Goal: Task Accomplishment & Management: Complete application form

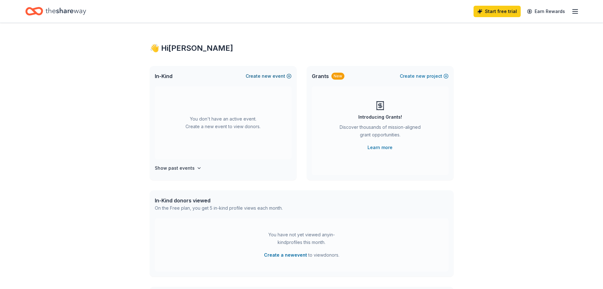
click at [280, 73] on button "Create new event" at bounding box center [269, 76] width 46 height 8
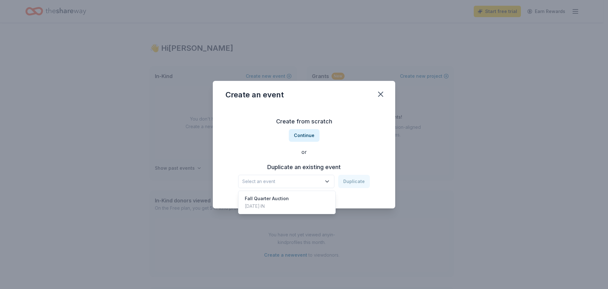
click at [327, 177] on button "Select an event" at bounding box center [286, 181] width 96 height 13
click at [281, 197] on div "Fall Quarter Auction" at bounding box center [267, 198] width 44 height 8
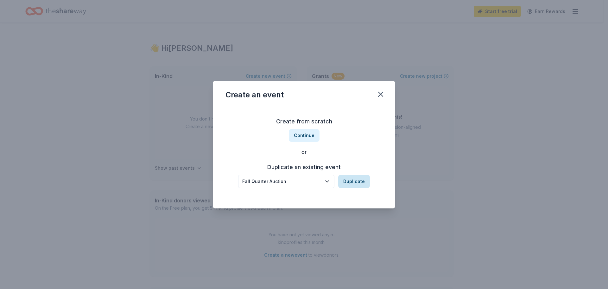
click at [354, 183] on button "Duplicate" at bounding box center [354, 181] width 32 height 13
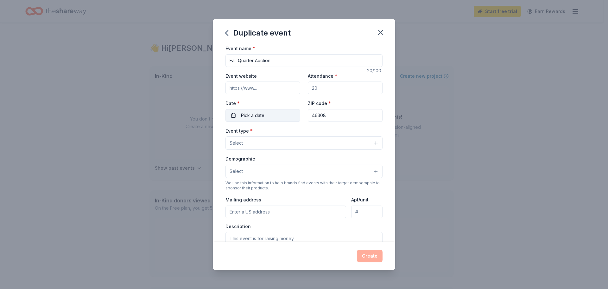
click at [273, 114] on button "Pick a date" at bounding box center [263, 115] width 75 height 13
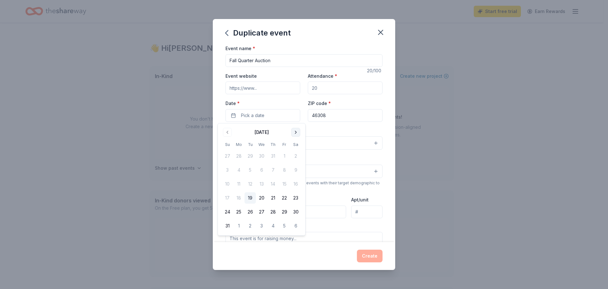
click at [295, 134] on button "Go to next month" at bounding box center [295, 132] width 9 height 9
click at [295, 181] on button "18" at bounding box center [295, 183] width 11 height 11
click at [344, 157] on div "Demographic Select" at bounding box center [304, 166] width 157 height 23
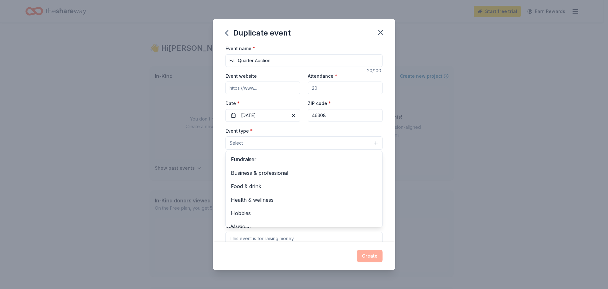
click at [349, 144] on button "Select" at bounding box center [304, 142] width 157 height 13
click at [269, 159] on span "Fundraiser" at bounding box center [304, 159] width 146 height 8
click at [385, 153] on div "Event name * Fall Quarter Auction 20 /100 Event website Attendance * Date * 10/…" at bounding box center [304, 142] width 182 height 197
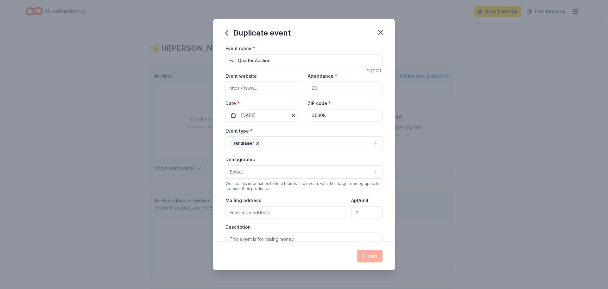
click at [368, 170] on button "Select" at bounding box center [304, 171] width 157 height 13
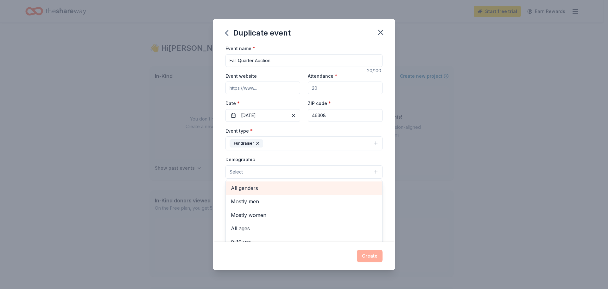
click at [325, 184] on span "All genders" at bounding box center [304, 188] width 146 height 8
click at [386, 165] on div "Event name * Fall Quarter Auction 20 /100 Event website Attendance * Date * 10/…" at bounding box center [304, 142] width 182 height 197
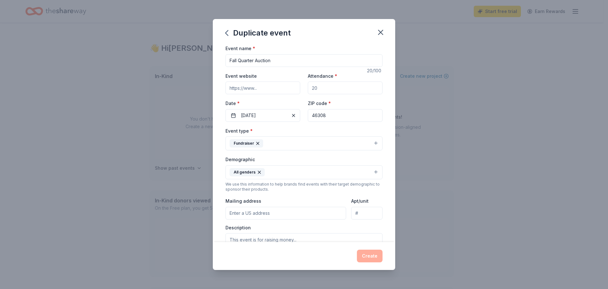
click at [369, 255] on div "Create" at bounding box center [304, 255] width 157 height 13
click at [294, 61] on input "Fall Quarter Auction" at bounding box center [304, 60] width 157 height 13
click at [318, 93] on input "Attendance *" at bounding box center [345, 87] width 75 height 13
click at [327, 114] on input "46308" at bounding box center [345, 115] width 75 height 13
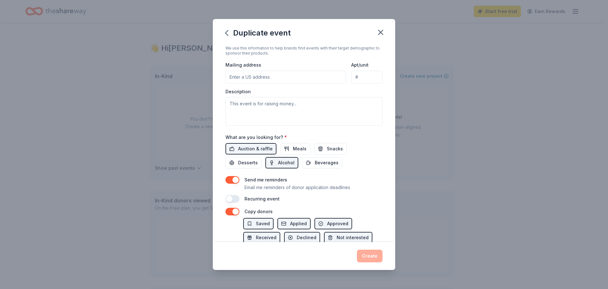
scroll to position [158, 0]
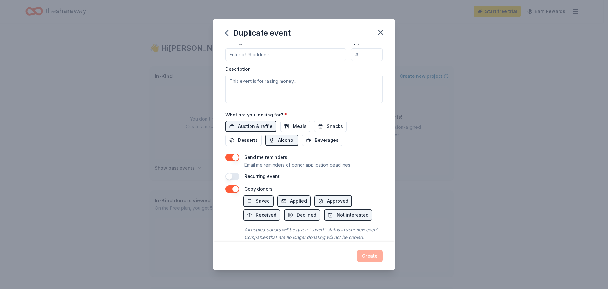
click at [282, 140] on span "Alcohol" at bounding box center [286, 140] width 16 height 8
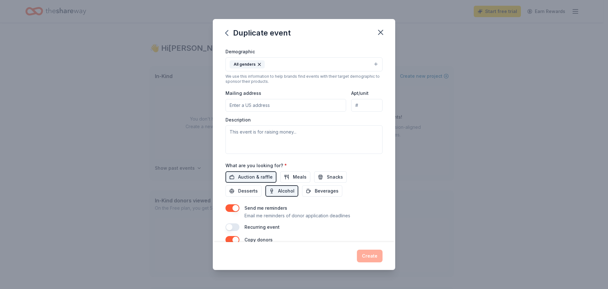
scroll to position [81, 0]
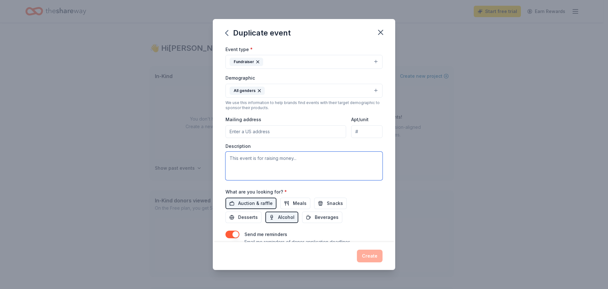
click at [265, 161] on textarea at bounding box center [304, 165] width 157 height 29
type textarea "Raising money for Lake County FOP Aux"
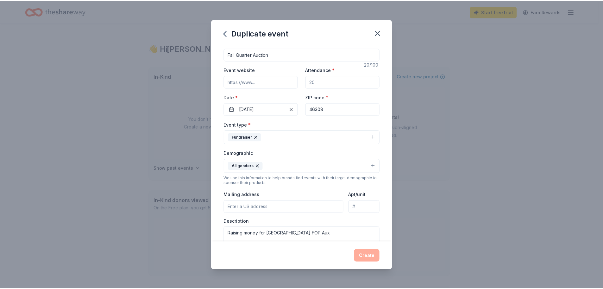
scroll to position [0, 0]
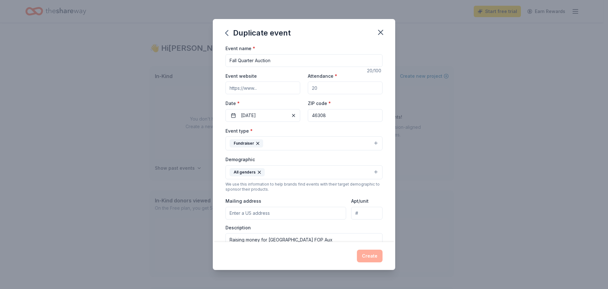
click at [278, 62] on input "Fall Quarter Auction" at bounding box center [304, 60] width 157 height 13
type input "Fall Quarter Auction"
click at [278, 76] on div "Event website" at bounding box center [263, 83] width 75 height 22
click at [267, 89] on input "Event website" at bounding box center [263, 87] width 75 height 13
drag, startPoint x: 320, startPoint y: 87, endPoint x: 302, endPoint y: 88, distance: 18.1
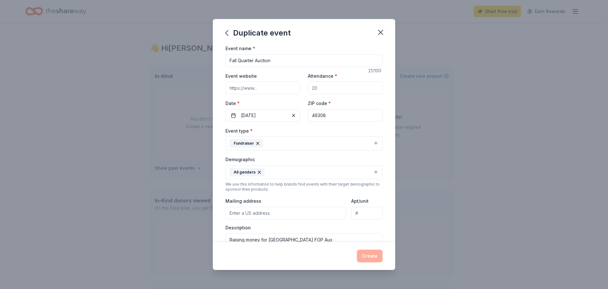
click at [302, 88] on div "Event website Attendance * Date * 10/18/2025 ZIP code * 46308" at bounding box center [304, 97] width 157 height 50
type input "100"
click at [368, 253] on button "Create" at bounding box center [370, 255] width 26 height 13
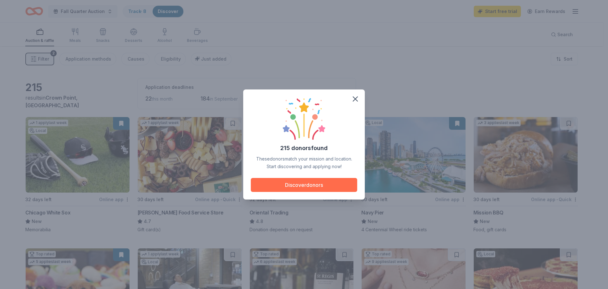
click at [327, 182] on button "Discover donors" at bounding box center [304, 185] width 106 height 14
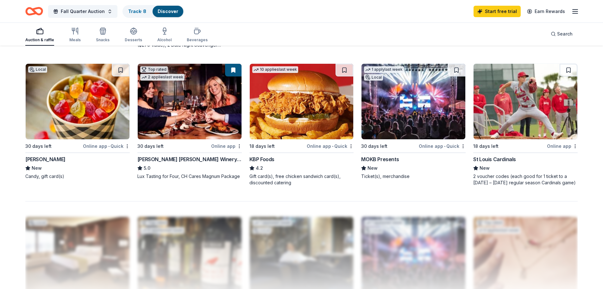
scroll to position [475, 0]
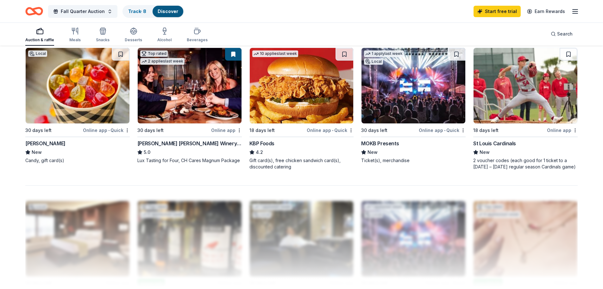
click at [218, 128] on div "Online app" at bounding box center [226, 130] width 31 height 8
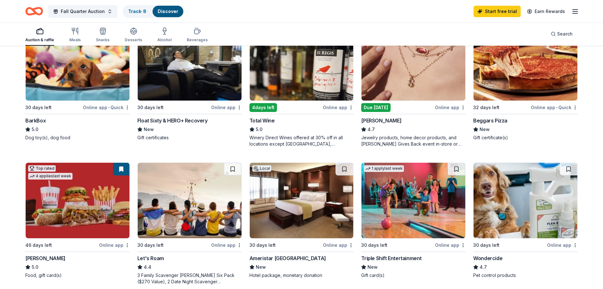
scroll to position [222, 0]
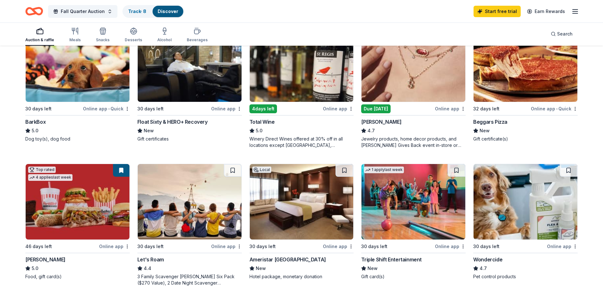
click at [102, 245] on div "Online app" at bounding box center [114, 246] width 31 height 8
click at [90, 109] on div "Online app • Quick" at bounding box center [106, 109] width 47 height 8
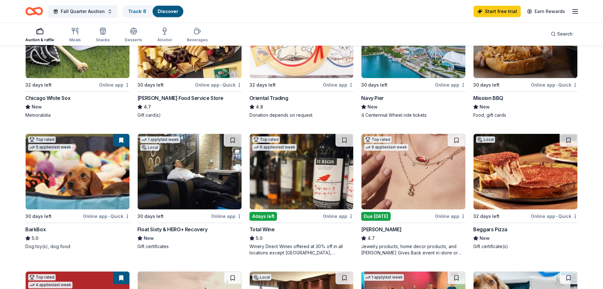
scroll to position [95, 0]
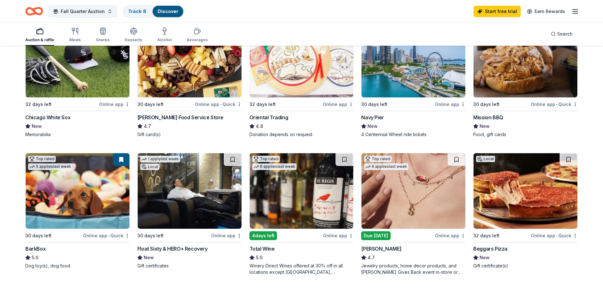
click at [98, 97] on img at bounding box center [78, 59] width 104 height 75
click at [446, 102] on div "Online app" at bounding box center [450, 104] width 31 height 8
click at [533, 234] on div "Online app • Quick" at bounding box center [554, 235] width 47 height 8
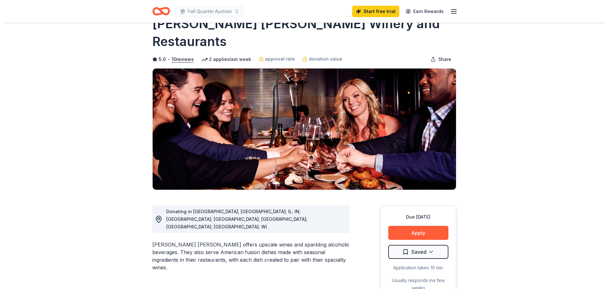
scroll to position [32, 0]
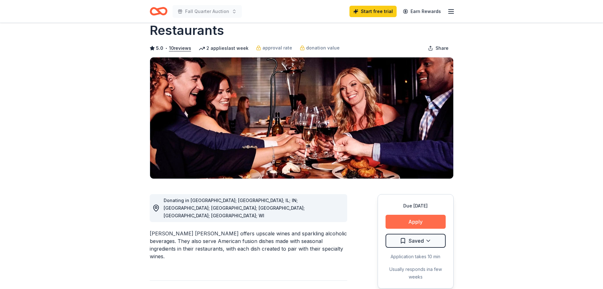
click at [405, 214] on button "Apply" at bounding box center [416, 221] width 60 height 14
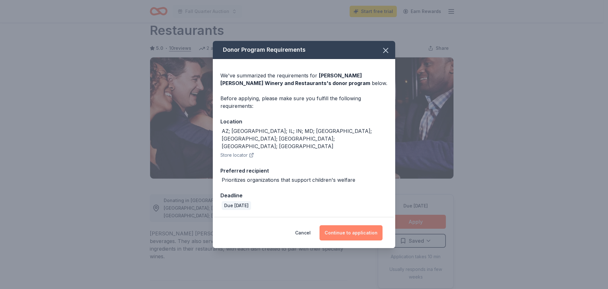
click at [365, 225] on button "Continue to application" at bounding box center [351, 232] width 63 height 15
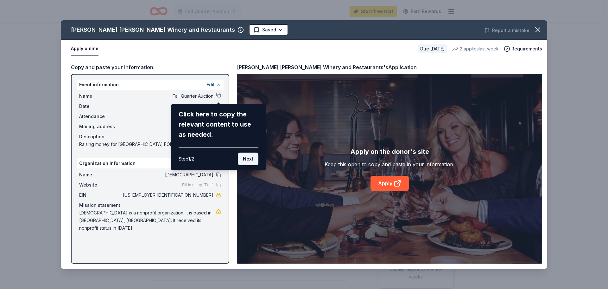
click at [247, 156] on button "Next" at bounding box center [248, 158] width 21 height 13
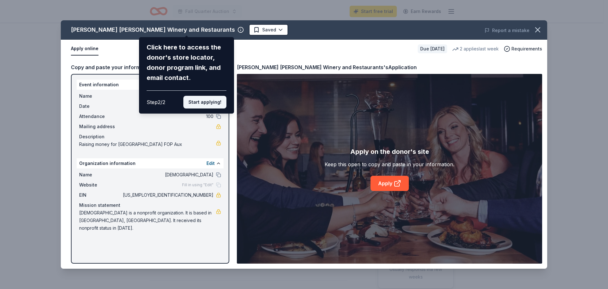
click at [207, 105] on button "Start applying!" at bounding box center [204, 102] width 43 height 13
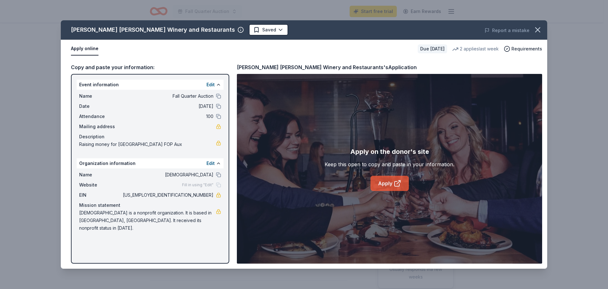
click at [382, 181] on link "Apply" at bounding box center [390, 182] width 38 height 15
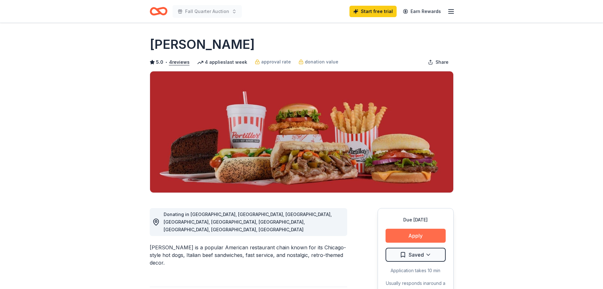
click at [402, 236] on button "Apply" at bounding box center [416, 235] width 60 height 14
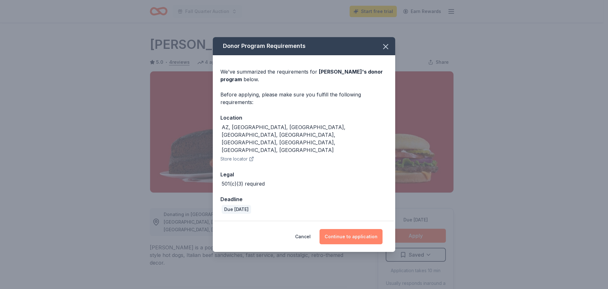
click at [357, 229] on button "Continue to application" at bounding box center [351, 236] width 63 height 15
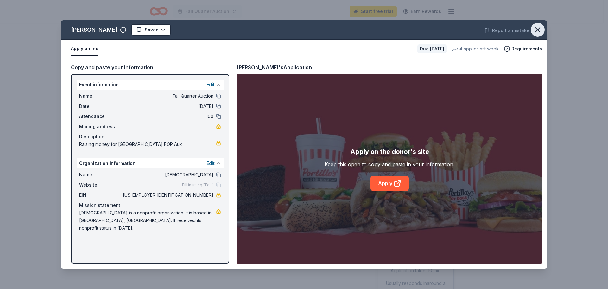
click at [537, 29] on icon "button" at bounding box center [538, 30] width 4 height 4
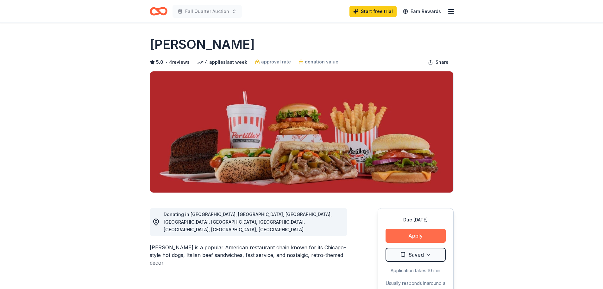
click at [398, 235] on button "Apply" at bounding box center [416, 235] width 60 height 14
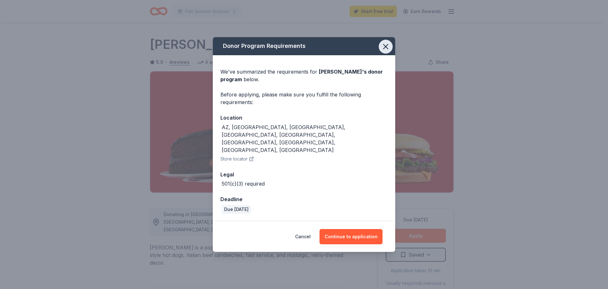
click at [386, 51] on icon "button" at bounding box center [385, 46] width 9 height 9
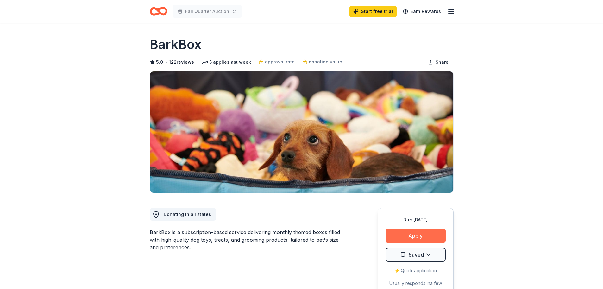
click at [407, 238] on button "Apply" at bounding box center [416, 235] width 60 height 14
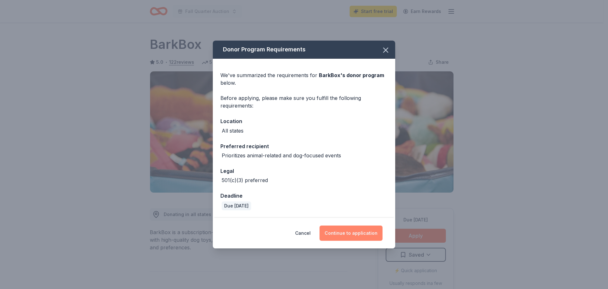
click at [357, 232] on button "Continue to application" at bounding box center [351, 232] width 63 height 15
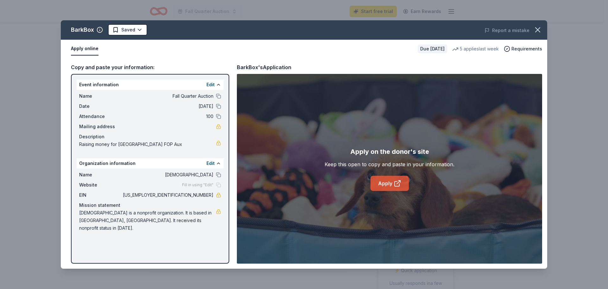
click at [384, 180] on link "Apply" at bounding box center [390, 182] width 38 height 15
click at [395, 182] on icon at bounding box center [398, 183] width 8 height 8
click at [381, 181] on link "Apply" at bounding box center [390, 182] width 38 height 15
click at [541, 29] on icon "button" at bounding box center [537, 29] width 9 height 9
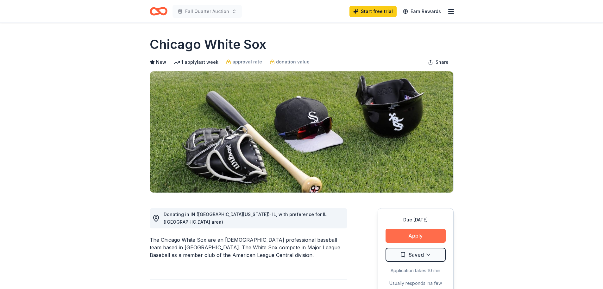
click at [417, 236] on button "Apply" at bounding box center [416, 235] width 60 height 14
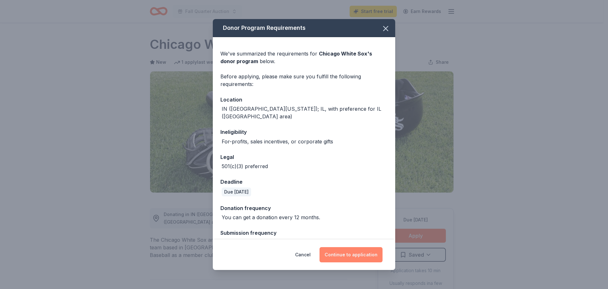
click at [351, 250] on button "Continue to application" at bounding box center [351, 254] width 63 height 15
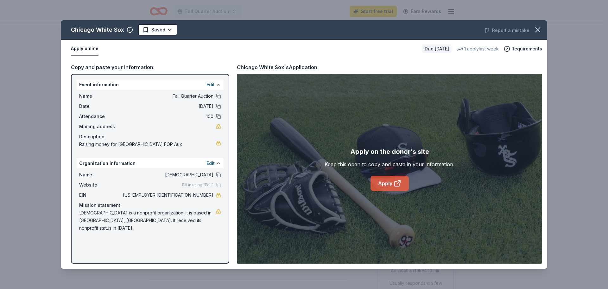
click at [388, 181] on link "Apply" at bounding box center [390, 182] width 38 height 15
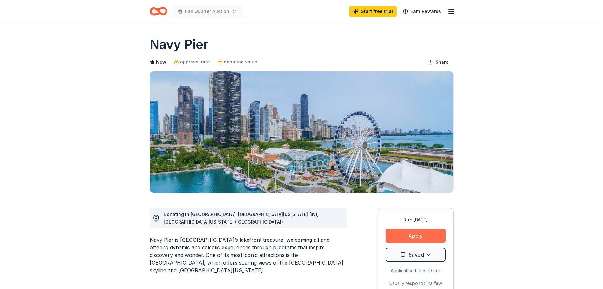
click at [404, 231] on button "Apply" at bounding box center [416, 235] width 60 height 14
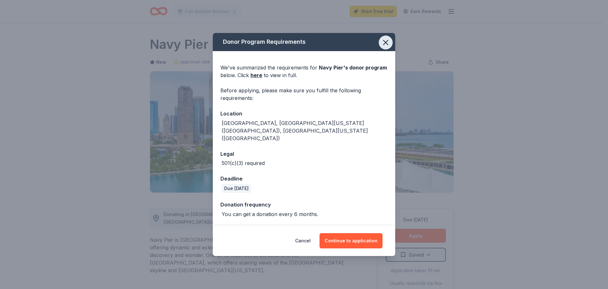
click at [384, 45] on icon "button" at bounding box center [386, 42] width 4 height 4
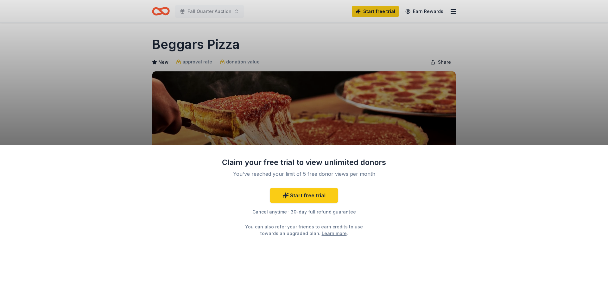
click at [372, 51] on div "Claim your free trial to view unlimited donors You've reached your limit of 5 f…" at bounding box center [304, 144] width 608 height 289
